Goal: Task Accomplishment & Management: Complete application form

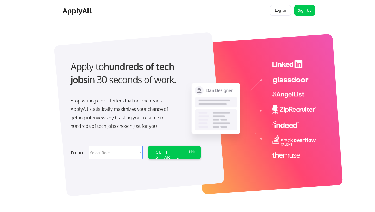
click at [123, 149] on select "Select Role Software Engineering Product Management Customer Success Sales UI/U…" at bounding box center [115, 152] width 54 height 14
select select ""technical_project_program_mgmt""
click at [88, 145] on select "Select Role Software Engineering Product Management Customer Success Sales UI/U…" at bounding box center [115, 152] width 54 height 14
select select ""technical_project_program_mgmt""
click at [165, 150] on div "GET STARTED" at bounding box center [169, 156] width 28 height 15
